Goal: Information Seeking & Learning: Check status

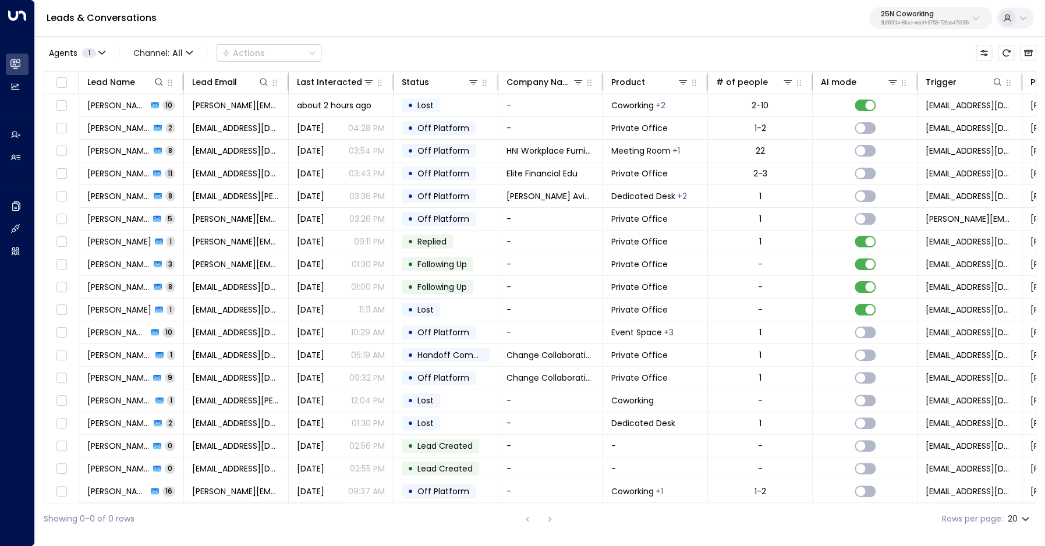
click at [897, 17] on p "25N Coworking" at bounding box center [924, 13] width 88 height 7
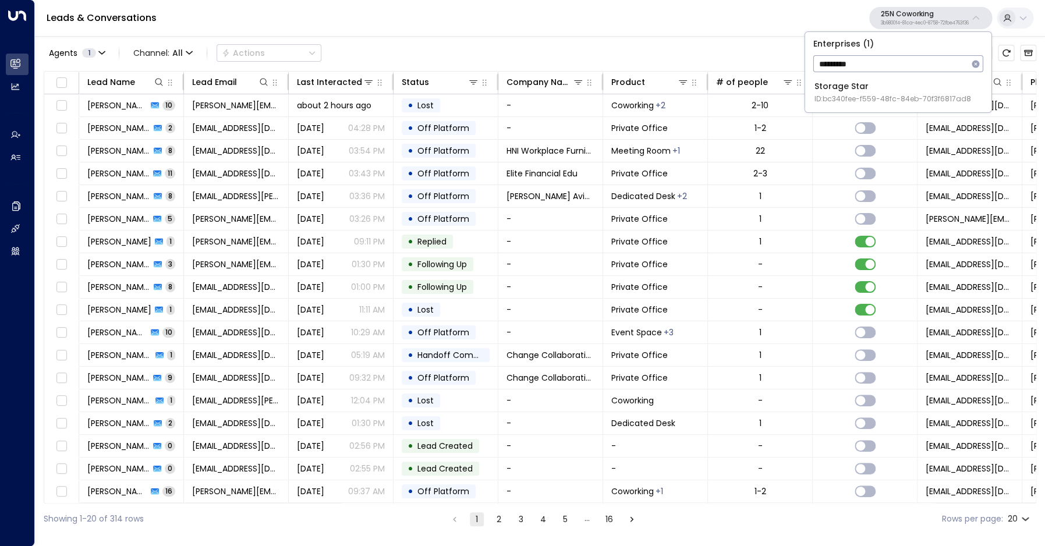
type input "*********"
click at [878, 88] on div "Storage Star ID: bc340fee-f559-48fc-84eb-70f3f6817ad8" at bounding box center [892, 92] width 157 height 24
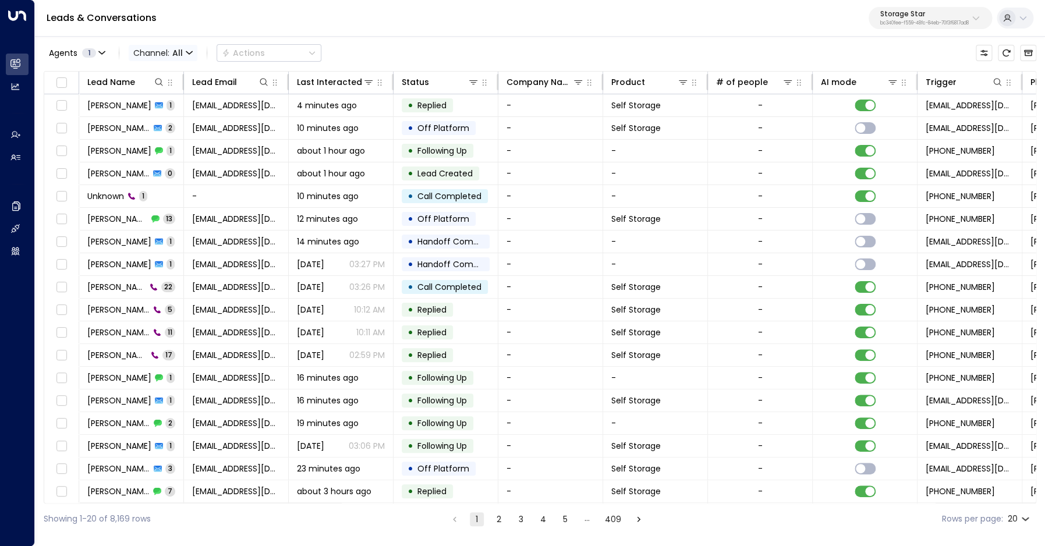
click at [177, 51] on span "All" at bounding box center [177, 52] width 10 height 9
click at [164, 161] on span "Voice" at bounding box center [154, 163] width 24 height 12
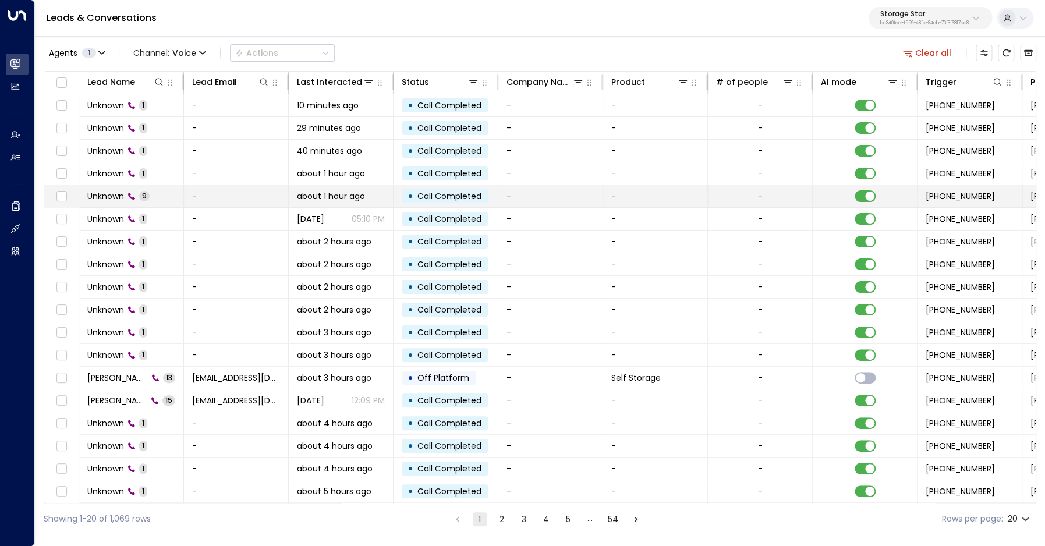
click at [123, 189] on td "Unknown 9" at bounding box center [131, 196] width 105 height 22
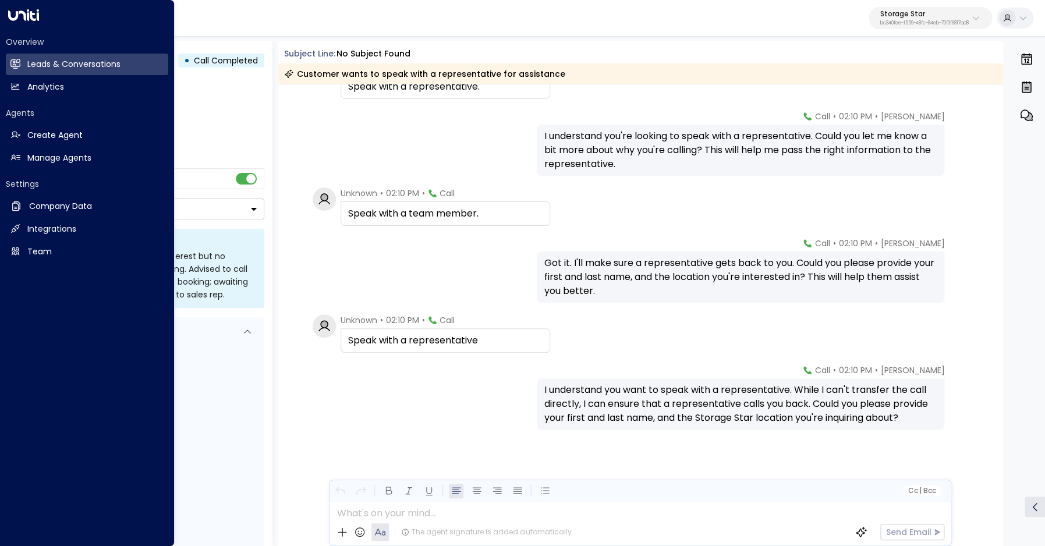
scroll to position [251, 0]
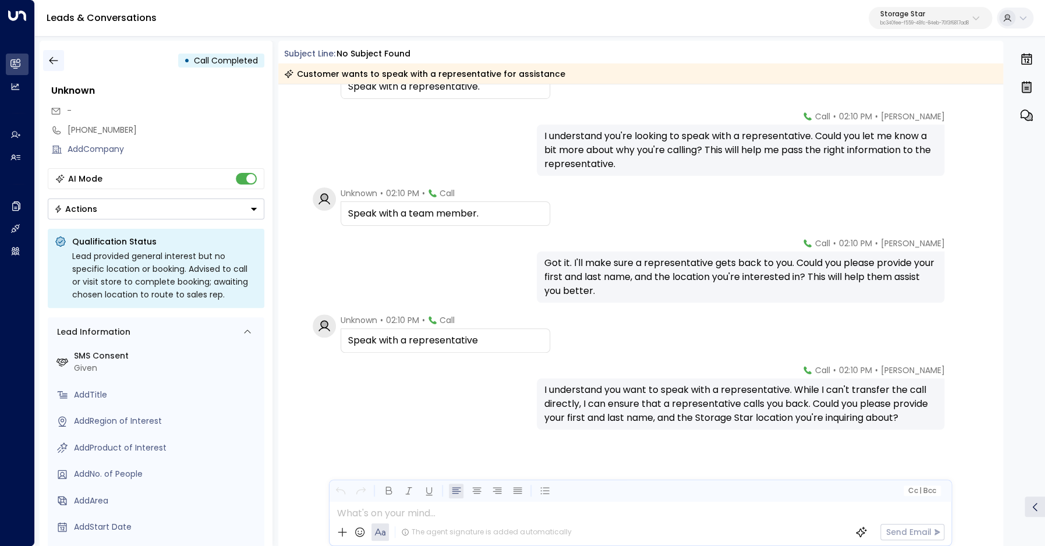
click at [64, 67] on div "• Call Completed" at bounding box center [156, 60] width 216 height 21
click at [58, 65] on icon "button" at bounding box center [54, 61] width 12 height 12
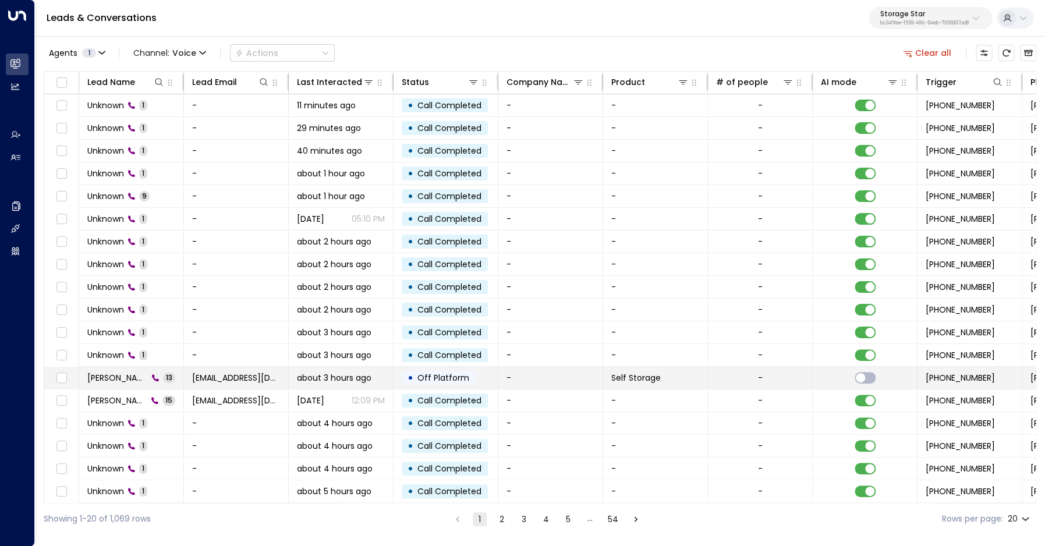
click at [108, 381] on span "[PERSON_NAME]" at bounding box center [117, 378] width 61 height 12
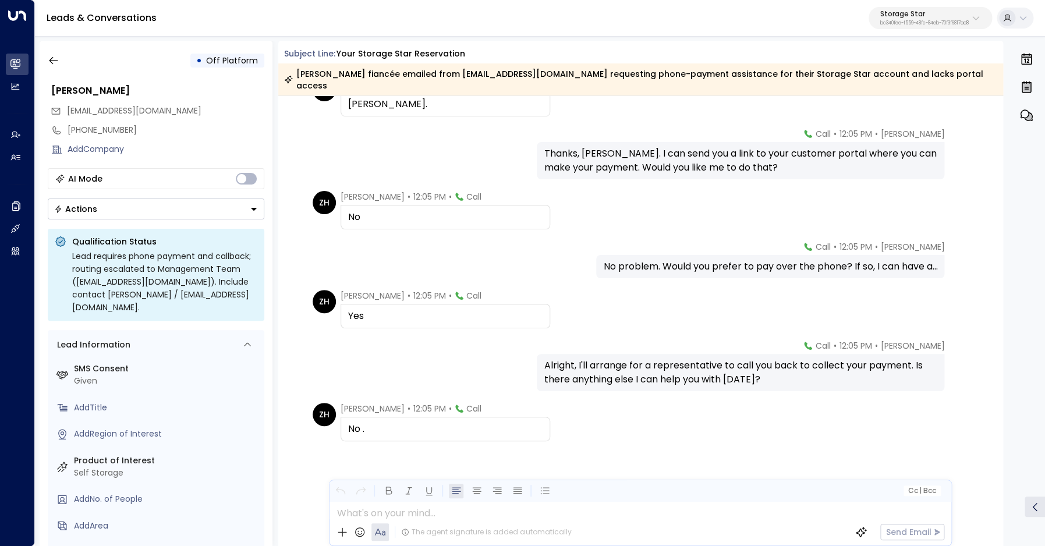
scroll to position [331, 0]
click at [58, 61] on icon "button" at bounding box center [53, 61] width 9 height 8
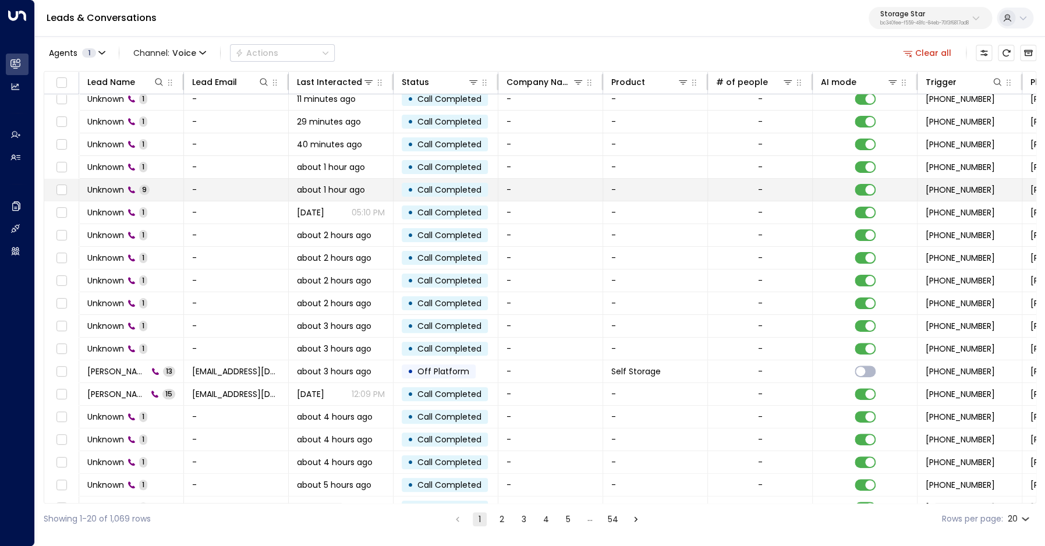
scroll to position [10, 0]
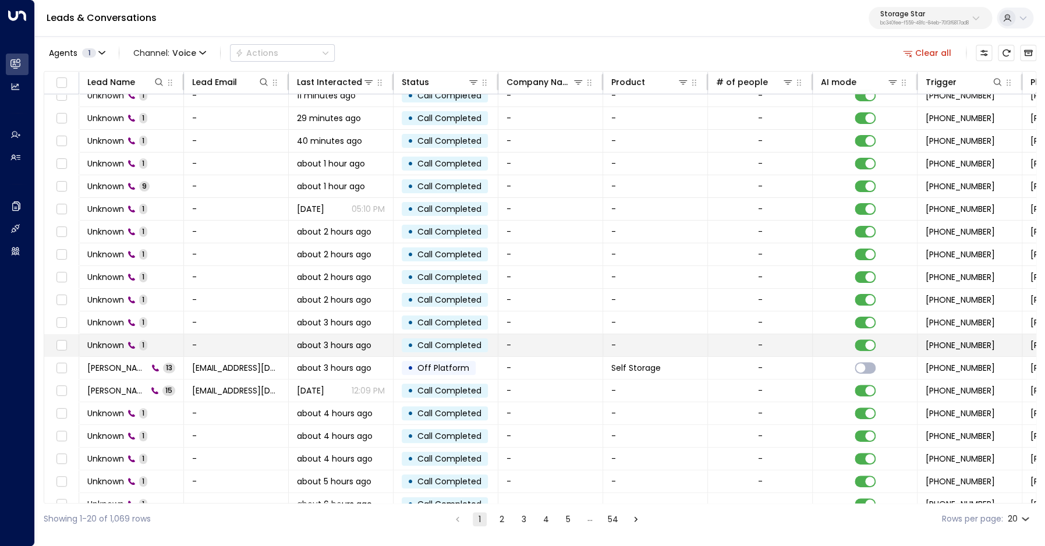
click at [117, 345] on span "Unknown" at bounding box center [105, 345] width 37 height 12
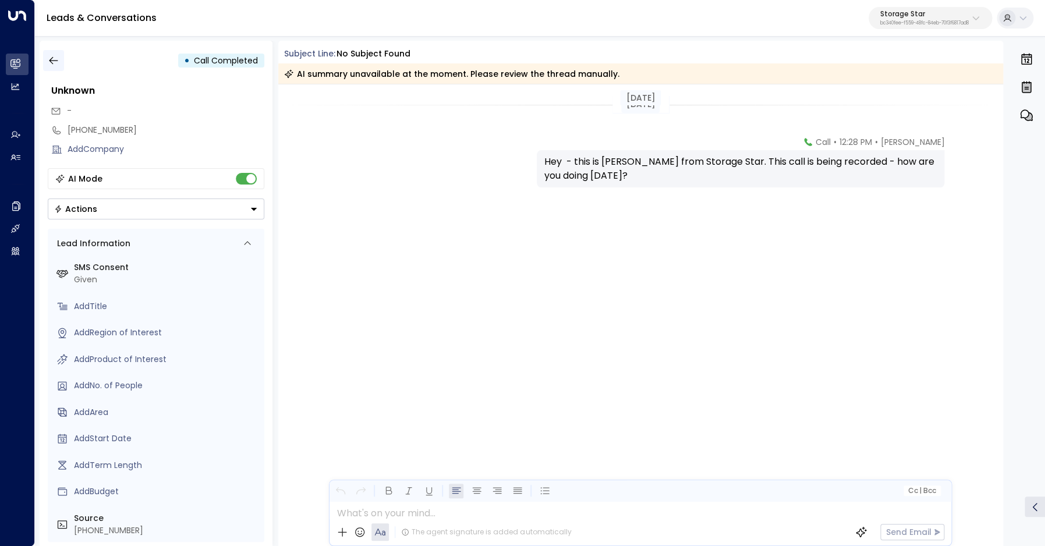
click at [49, 61] on icon "button" at bounding box center [54, 61] width 12 height 12
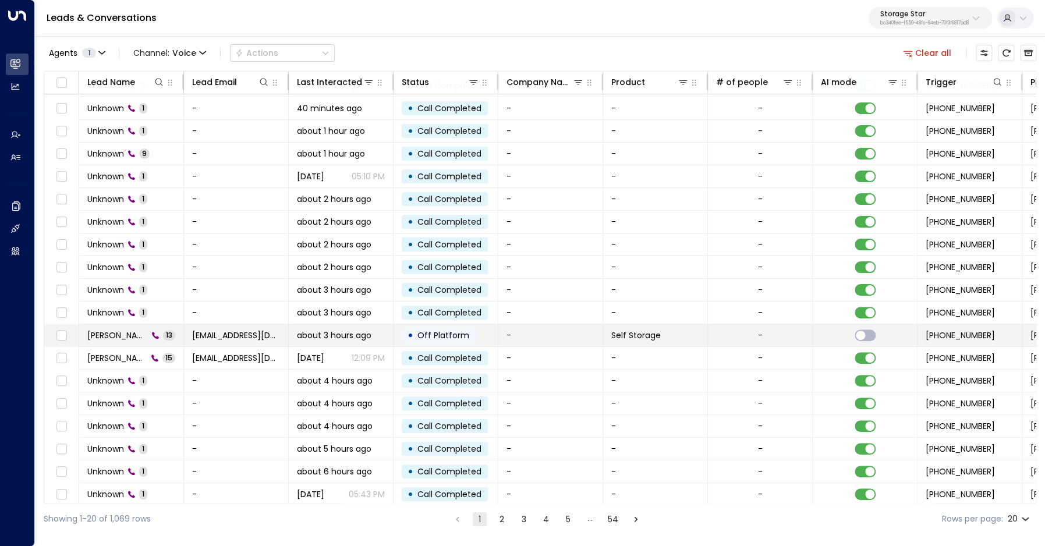
scroll to position [45, 0]
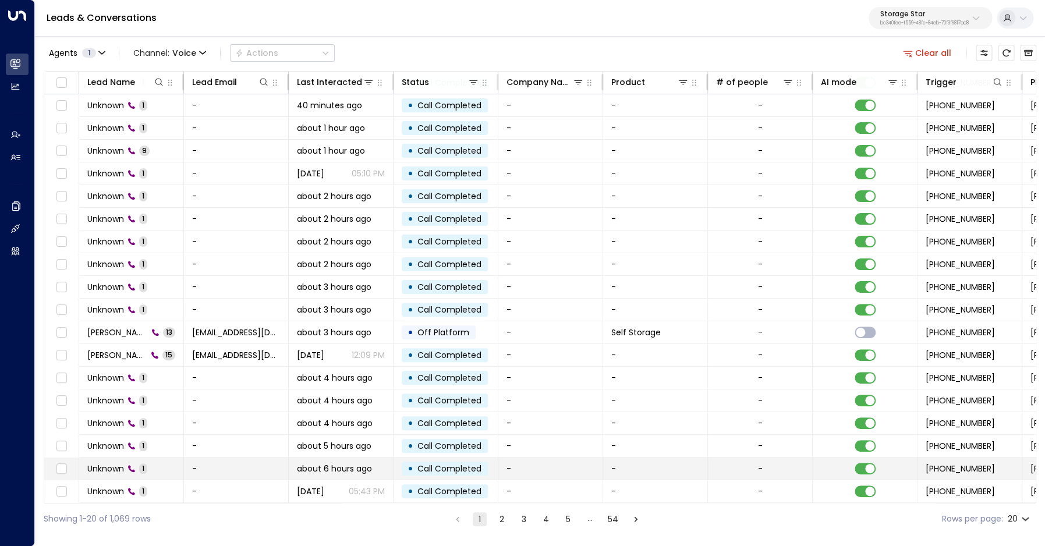
click at [125, 466] on div "Unknown 1" at bounding box center [117, 469] width 60 height 12
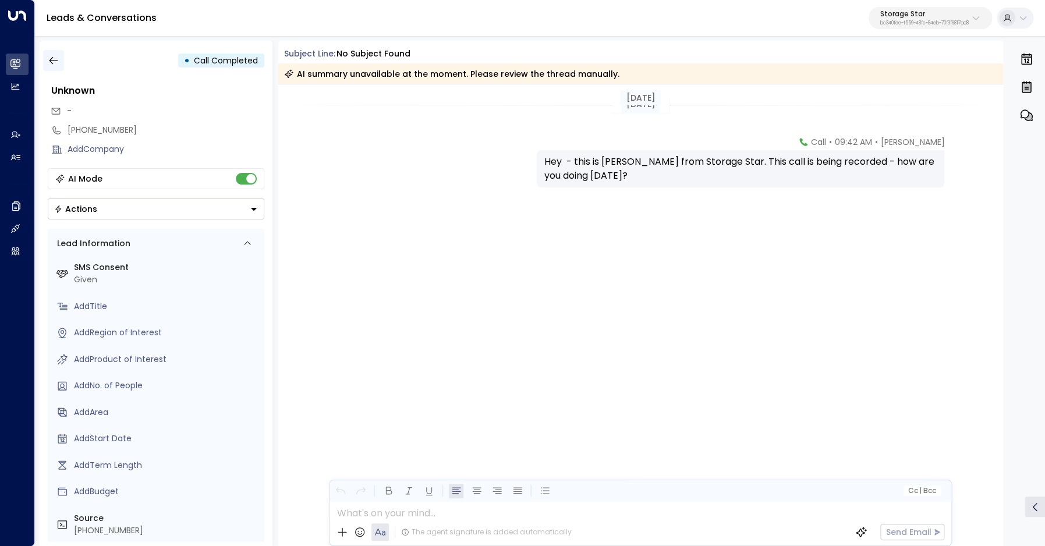
click at [57, 63] on icon "button" at bounding box center [54, 61] width 12 height 12
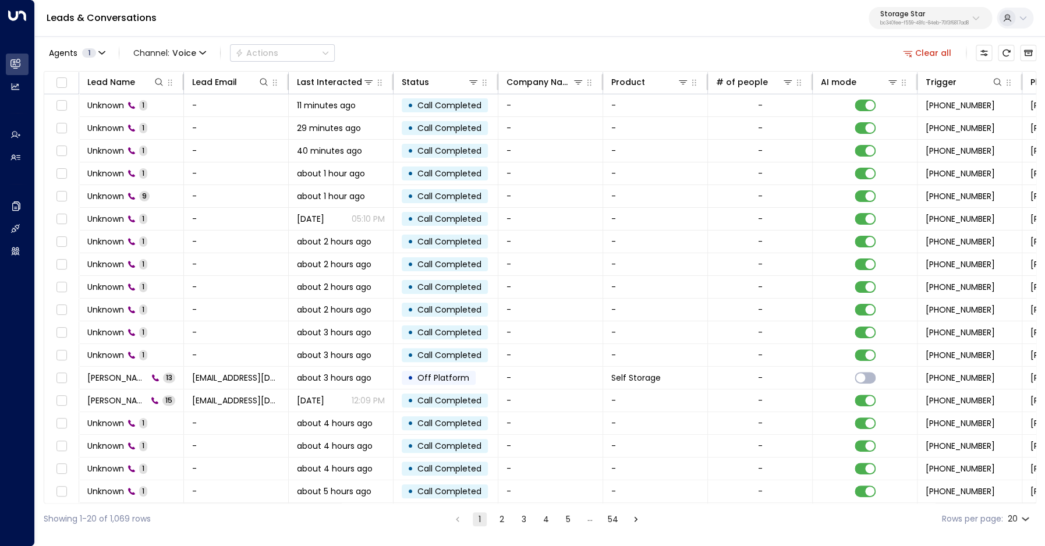
click at [503, 518] on button "2" at bounding box center [502, 519] width 14 height 14
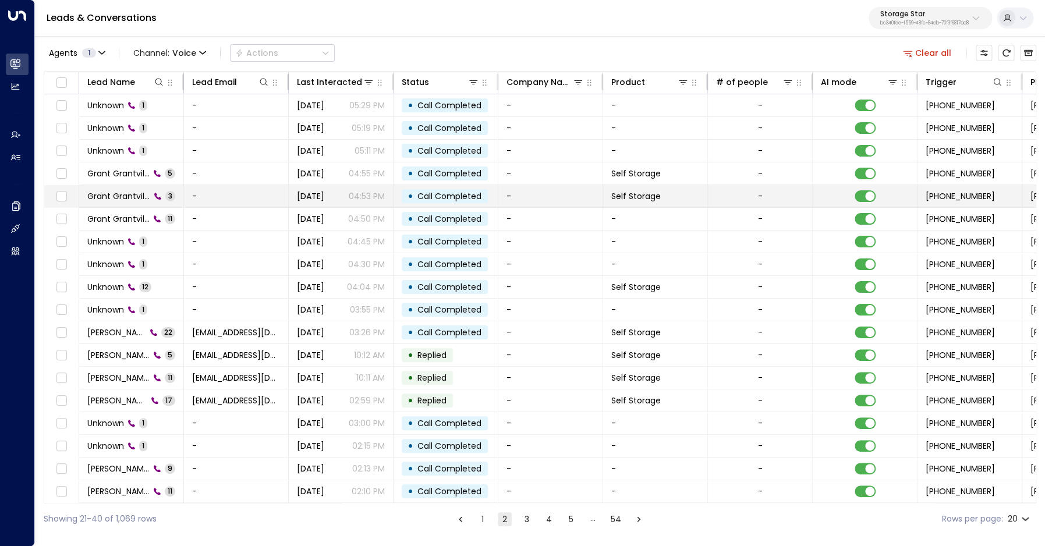
scroll to position [0, 1]
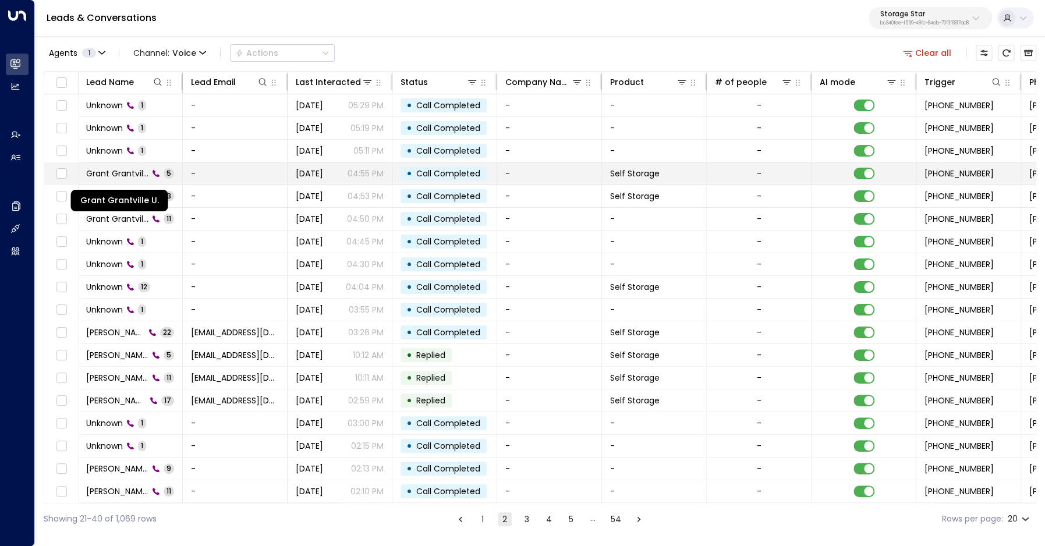
click at [122, 174] on span "Grant Grantville U." at bounding box center [117, 174] width 62 height 12
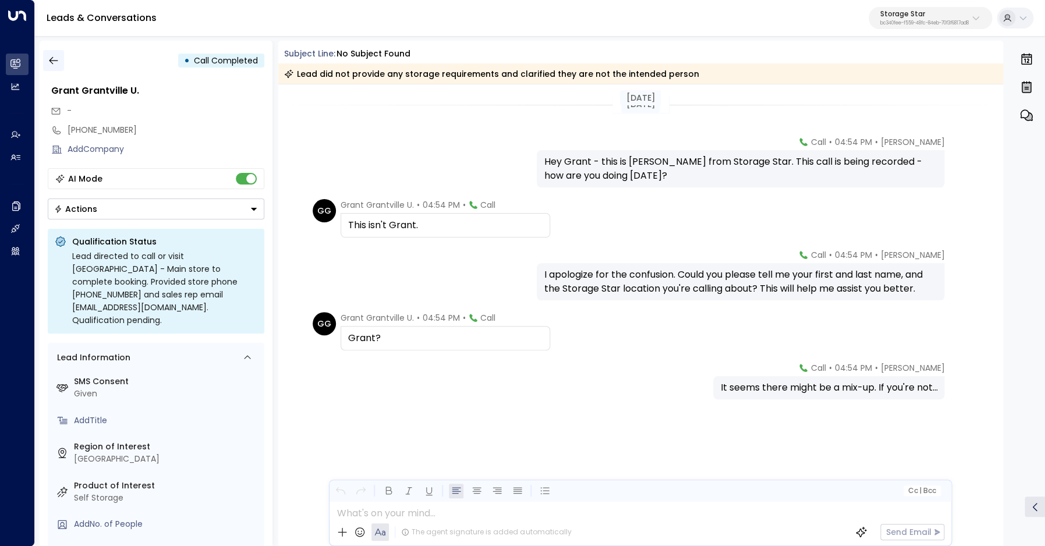
click at [52, 60] on icon "button" at bounding box center [54, 61] width 12 height 12
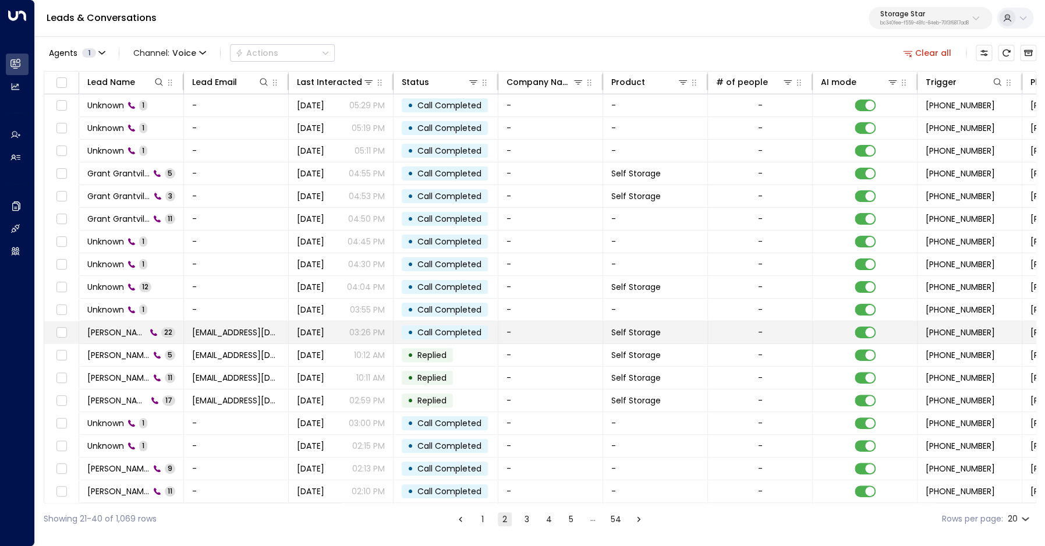
click at [120, 331] on span "[PERSON_NAME]" at bounding box center [116, 332] width 59 height 12
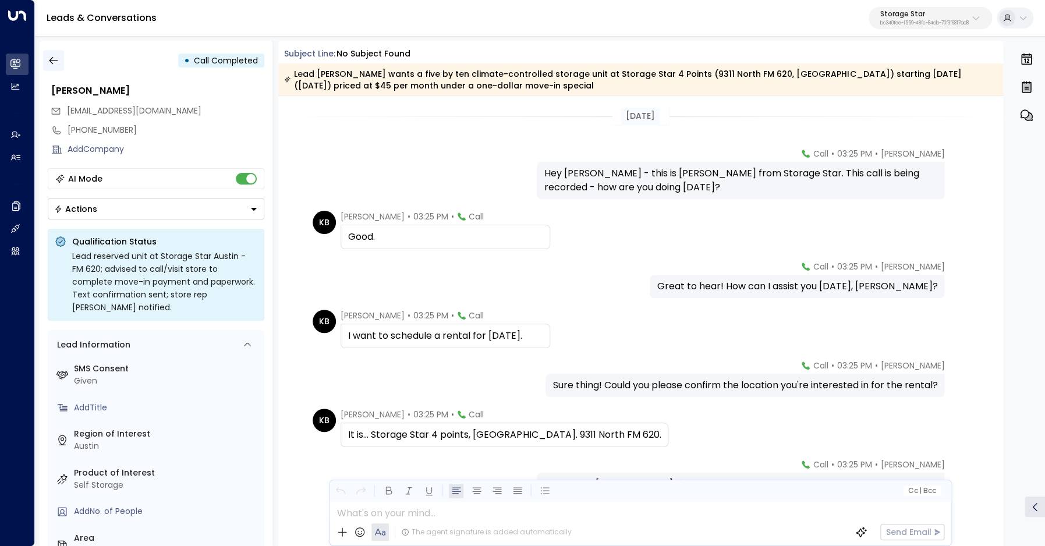
click at [48, 61] on icon "button" at bounding box center [54, 61] width 12 height 12
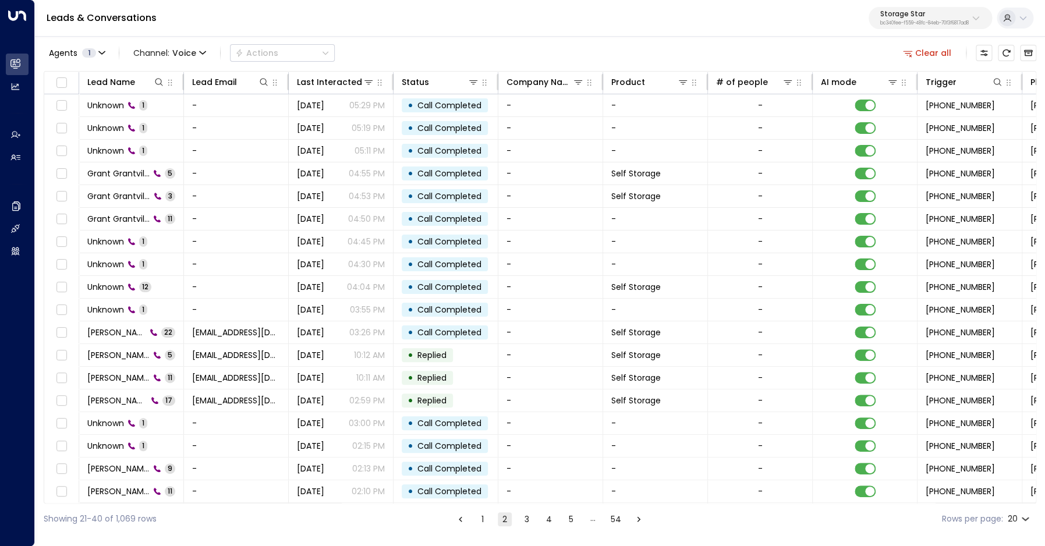
click at [478, 523] on button "1" at bounding box center [482, 519] width 14 height 14
